Goal: Complete application form: Complete application form

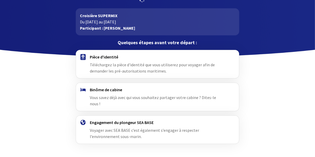
scroll to position [30, 0]
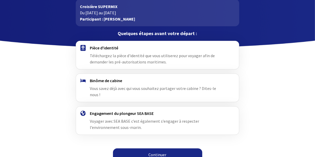
click at [156, 148] on link "Continuer" at bounding box center [157, 154] width 89 height 12
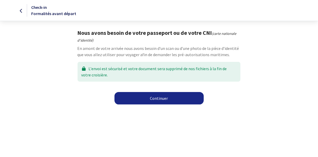
click at [157, 99] on link "Continuer" at bounding box center [158, 98] width 89 height 12
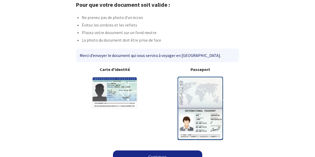
scroll to position [37, 0]
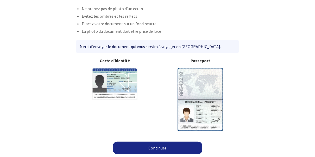
click at [152, 146] on link "Continuer" at bounding box center [157, 148] width 89 height 12
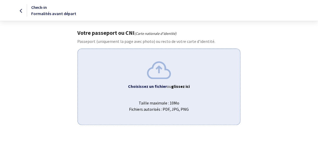
click at [159, 69] on img at bounding box center [159, 69] width 24 height 17
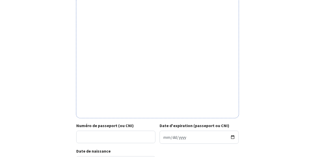
scroll to position [152, 0]
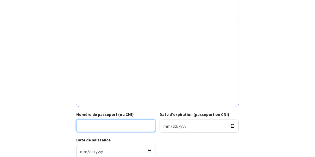
click at [98, 128] on input "Numéro de passeport (ou CNI)" at bounding box center [115, 126] width 79 height 12
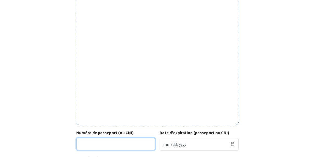
scroll to position [187, 0]
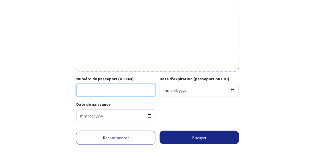
click at [93, 90] on input "Numéro de passeport (ou CNI)" at bounding box center [115, 90] width 79 height 12
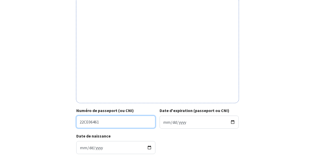
scroll to position [146, 0]
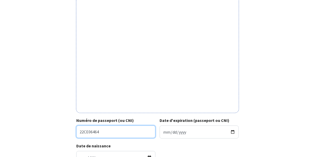
type input "22CE06464"
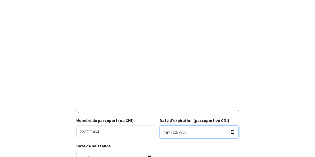
click at [176, 134] on input "Date d'expiration (passeport ou CNI)" at bounding box center [198, 132] width 79 height 13
click at [164, 133] on input "Date d'expiration (passeport ou CNI)" at bounding box center [198, 132] width 79 height 13
type input "2032-03-21"
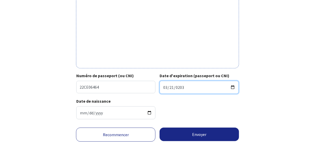
scroll to position [193, 0]
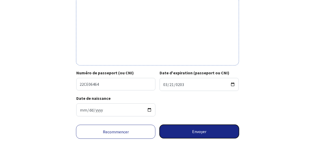
click at [199, 132] on button "Envoyer" at bounding box center [198, 132] width 79 height 14
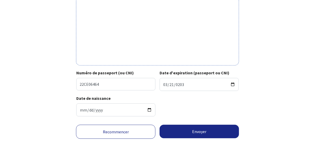
scroll to position [185, 0]
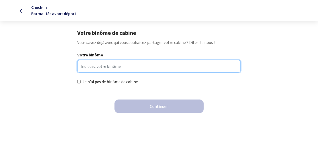
click at [89, 67] on input "Votre binôme" at bounding box center [158, 66] width 163 height 12
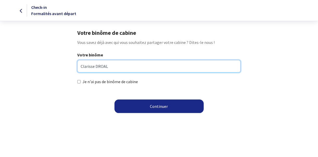
type input "Clarisse DROAL"
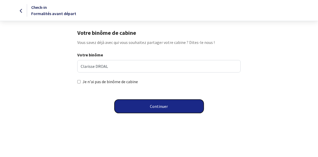
click at [158, 105] on button "Continuer" at bounding box center [158, 107] width 89 height 14
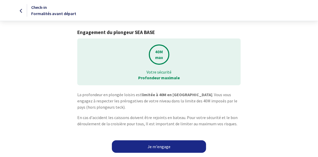
click at [158, 145] on link "Je m'engage" at bounding box center [159, 146] width 94 height 12
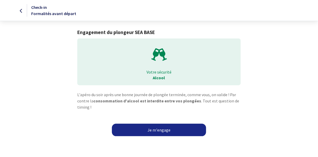
click at [155, 129] on link "Je m'engage" at bounding box center [159, 130] width 94 height 12
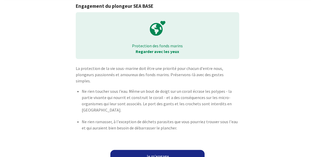
scroll to position [28, 0]
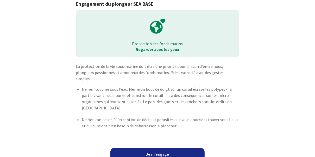
click at [154, 148] on link "Je m'engage" at bounding box center [157, 154] width 94 height 12
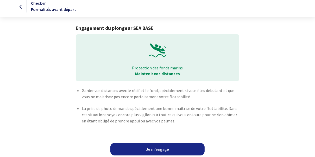
scroll to position [5, 0]
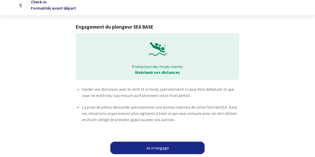
click at [158, 147] on link "Je m'engage" at bounding box center [157, 148] width 94 height 12
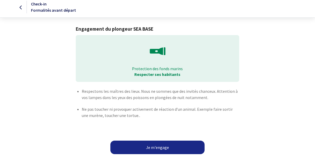
scroll to position [7, 0]
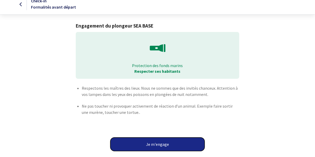
click at [159, 144] on button "Je m'engage" at bounding box center [157, 145] width 94 height 14
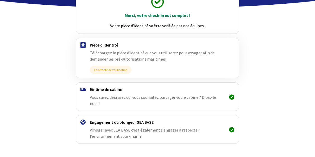
scroll to position [79, 0]
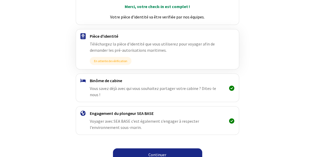
click at [159, 148] on link "Continuer" at bounding box center [157, 154] width 89 height 12
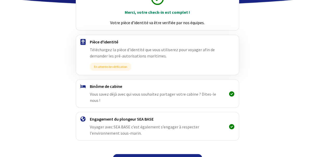
scroll to position [79, 0]
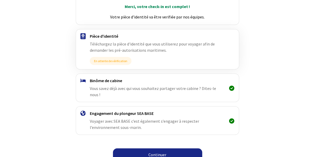
click at [156, 148] on link "Continuer" at bounding box center [157, 154] width 89 height 12
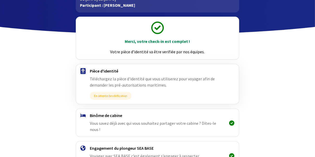
scroll to position [79, 0]
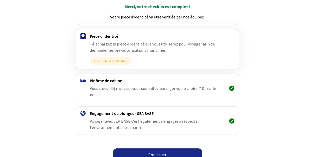
click at [153, 148] on link "Continuer" at bounding box center [157, 154] width 89 height 12
